Goal: Information Seeking & Learning: Check status

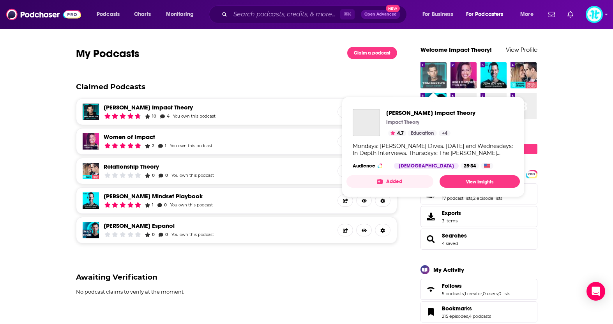
click at [437, 73] on img "Tom Bilyeu's Impact Theory" at bounding box center [434, 75] width 26 height 26
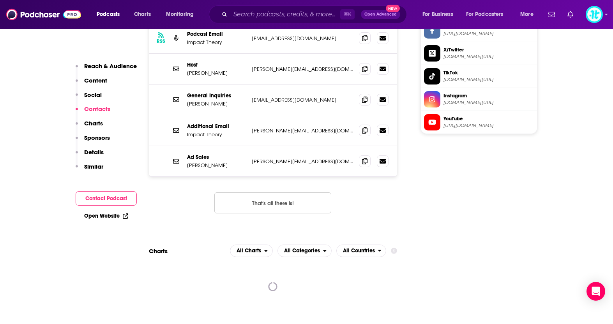
scroll to position [905, 0]
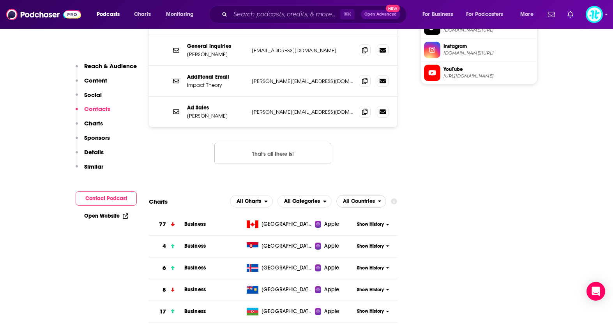
click at [367, 199] on span "All Countries" at bounding box center [359, 201] width 32 height 5
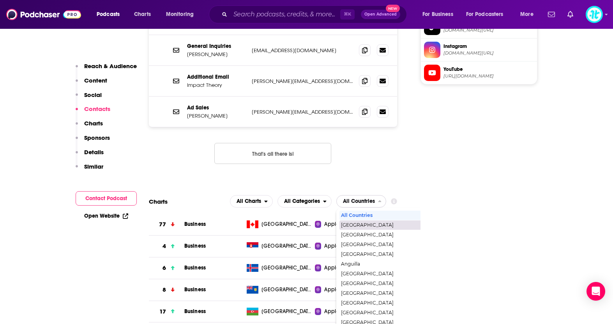
click at [368, 223] on span "[GEOGRAPHIC_DATA]" at bounding box center [395, 225] width 108 height 5
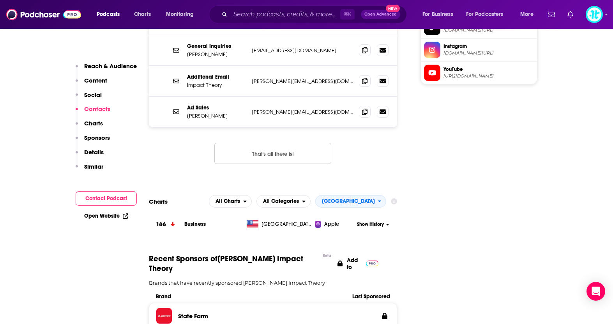
click at [381, 221] on span "Show History" at bounding box center [370, 224] width 27 height 7
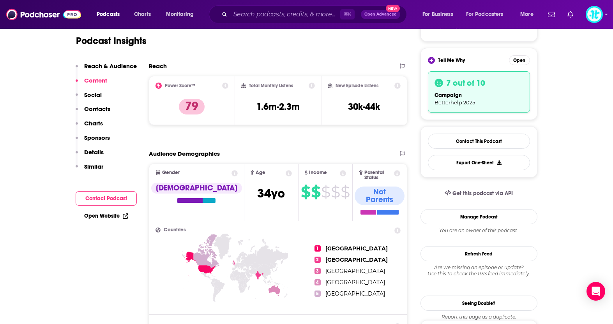
scroll to position [149, 0]
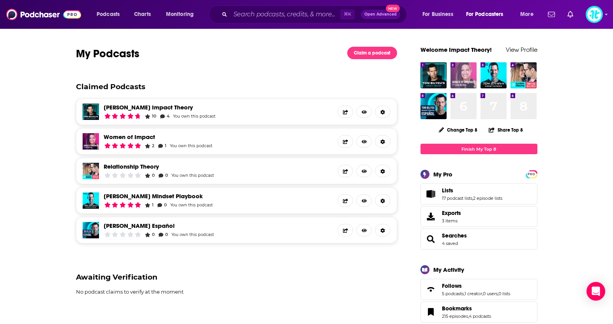
click at [467, 75] on img "Women of Impact" at bounding box center [464, 75] width 26 height 26
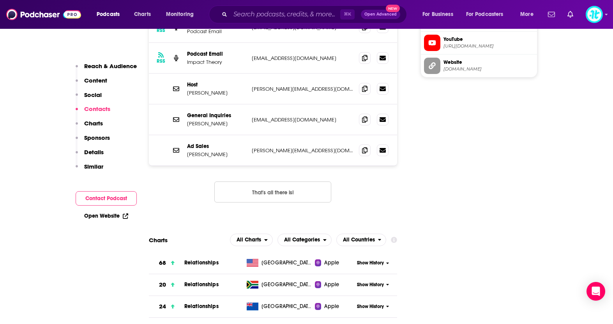
scroll to position [883, 0]
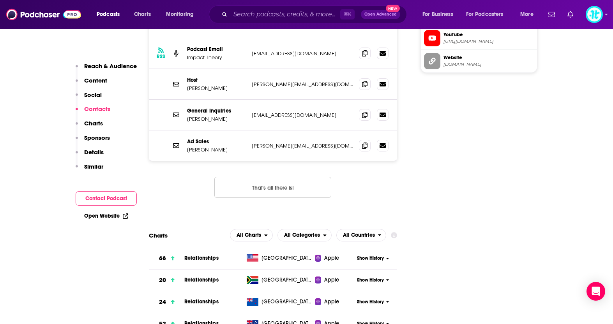
click at [382, 255] on span "Show History" at bounding box center [370, 258] width 27 height 7
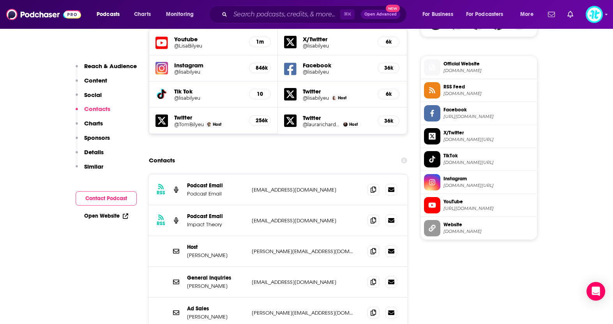
scroll to position [716, 0]
